Goal: Task Accomplishment & Management: Complete application form

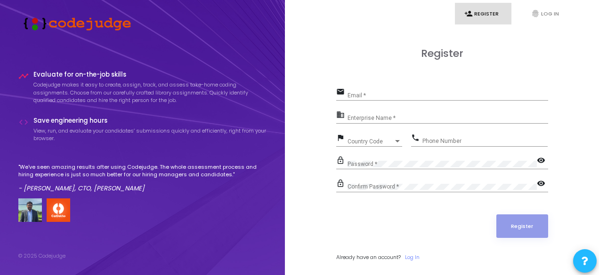
click at [373, 88] on div "Email *" at bounding box center [447, 93] width 200 height 15
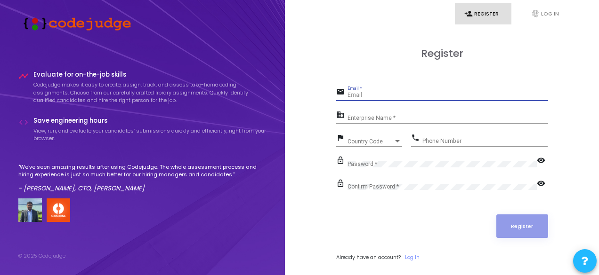
click at [362, 98] on input "Email *" at bounding box center [447, 95] width 200 height 7
type input "[EMAIL_ADDRESS][DOMAIN_NAME]"
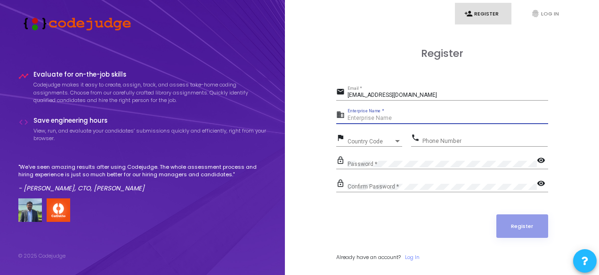
click at [369, 119] on input "Enterprise Name *" at bounding box center [447, 118] width 200 height 7
type input "payoneer"
click at [362, 137] on div "Country Code Country Code" at bounding box center [374, 139] width 55 height 15
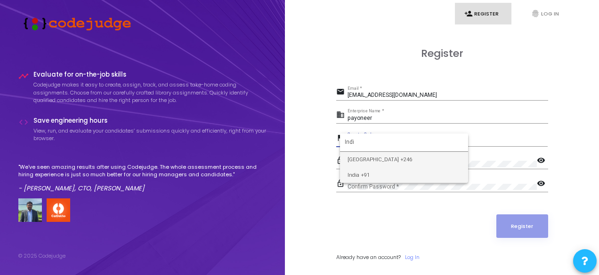
type input "Indi"
click at [349, 174] on span "India +91" at bounding box center [403, 176] width 113 height 16
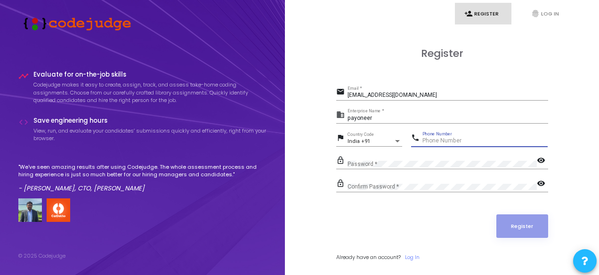
click at [432, 139] on input "Phone Number" at bounding box center [484, 141] width 125 height 7
type input "8826970884"
click at [541, 162] on mat-icon "visibility" at bounding box center [542, 161] width 11 height 11
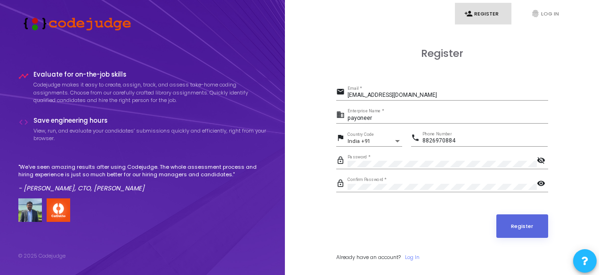
click at [541, 183] on mat-icon "visibility" at bounding box center [542, 184] width 11 height 11
click at [515, 226] on button "Register" at bounding box center [522, 227] width 52 height 24
click at [410, 256] on link "Log In" at bounding box center [412, 258] width 15 height 8
